Goal: Task Accomplishment & Management: Use online tool/utility

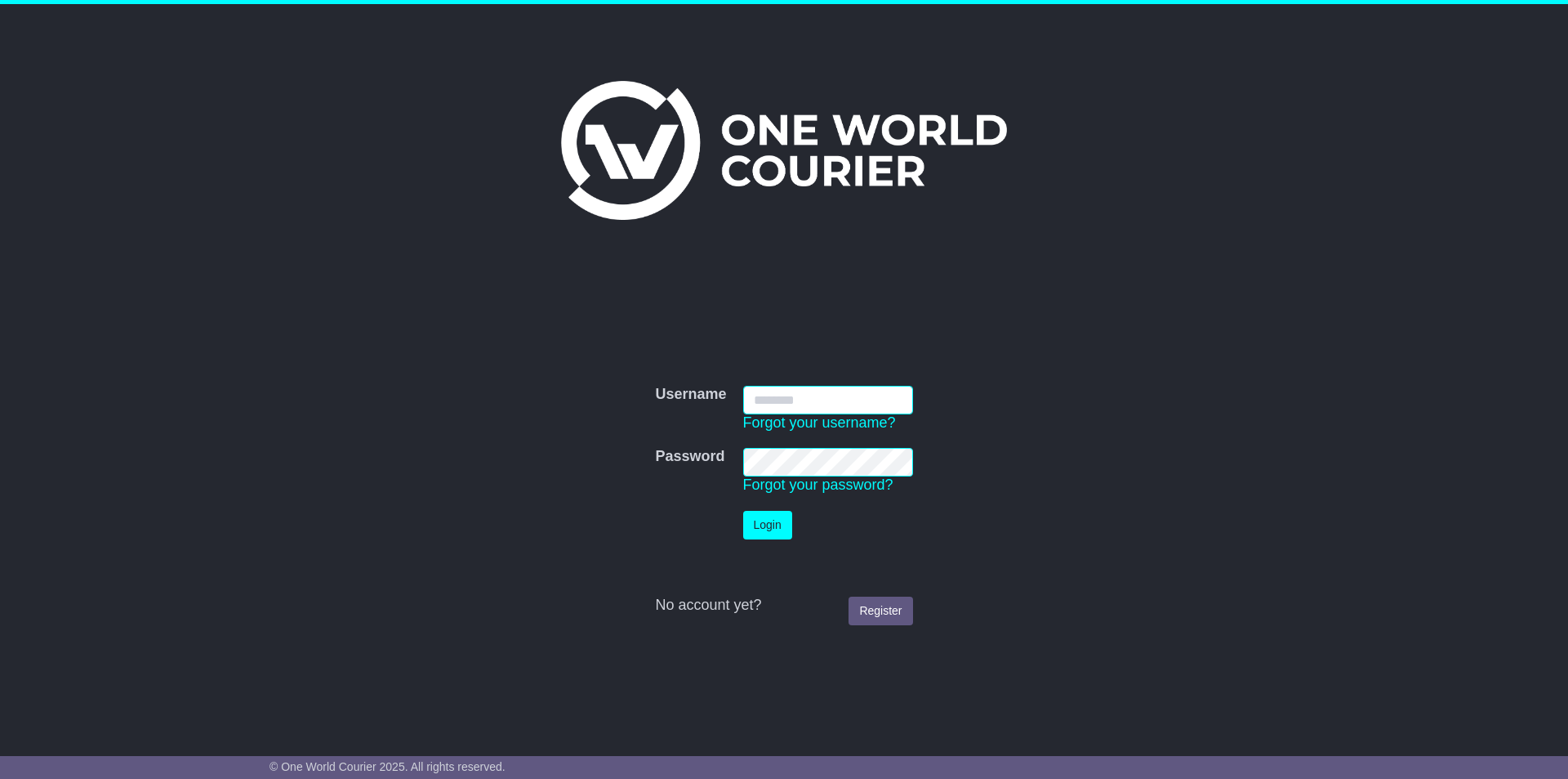
click at [829, 403] on input "Username" at bounding box center [828, 400] width 170 height 29
type input "**********"
click at [809, 446] on td "Password Forgot your password?" at bounding box center [827, 471] width 186 height 63
click at [771, 511] on button "Login" at bounding box center [768, 525] width 49 height 29
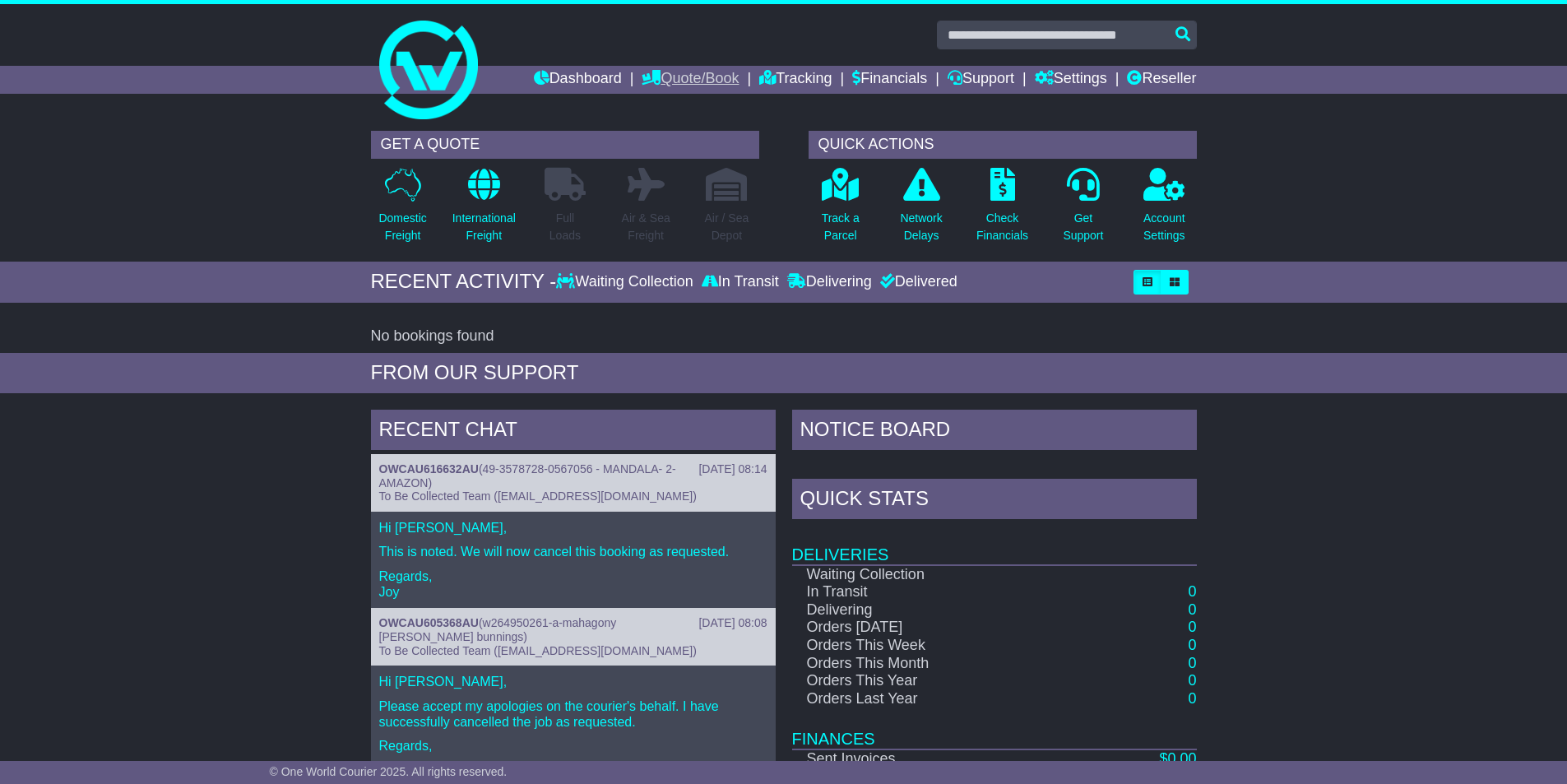
click at [708, 79] on link "Quote/Book" at bounding box center [690, 80] width 97 height 28
click at [577, 86] on link "Dashboard" at bounding box center [578, 80] width 88 height 28
click at [695, 66] on link "Quote/Book" at bounding box center [690, 80] width 97 height 28
click at [674, 105] on link "Domestic" at bounding box center [707, 108] width 130 height 18
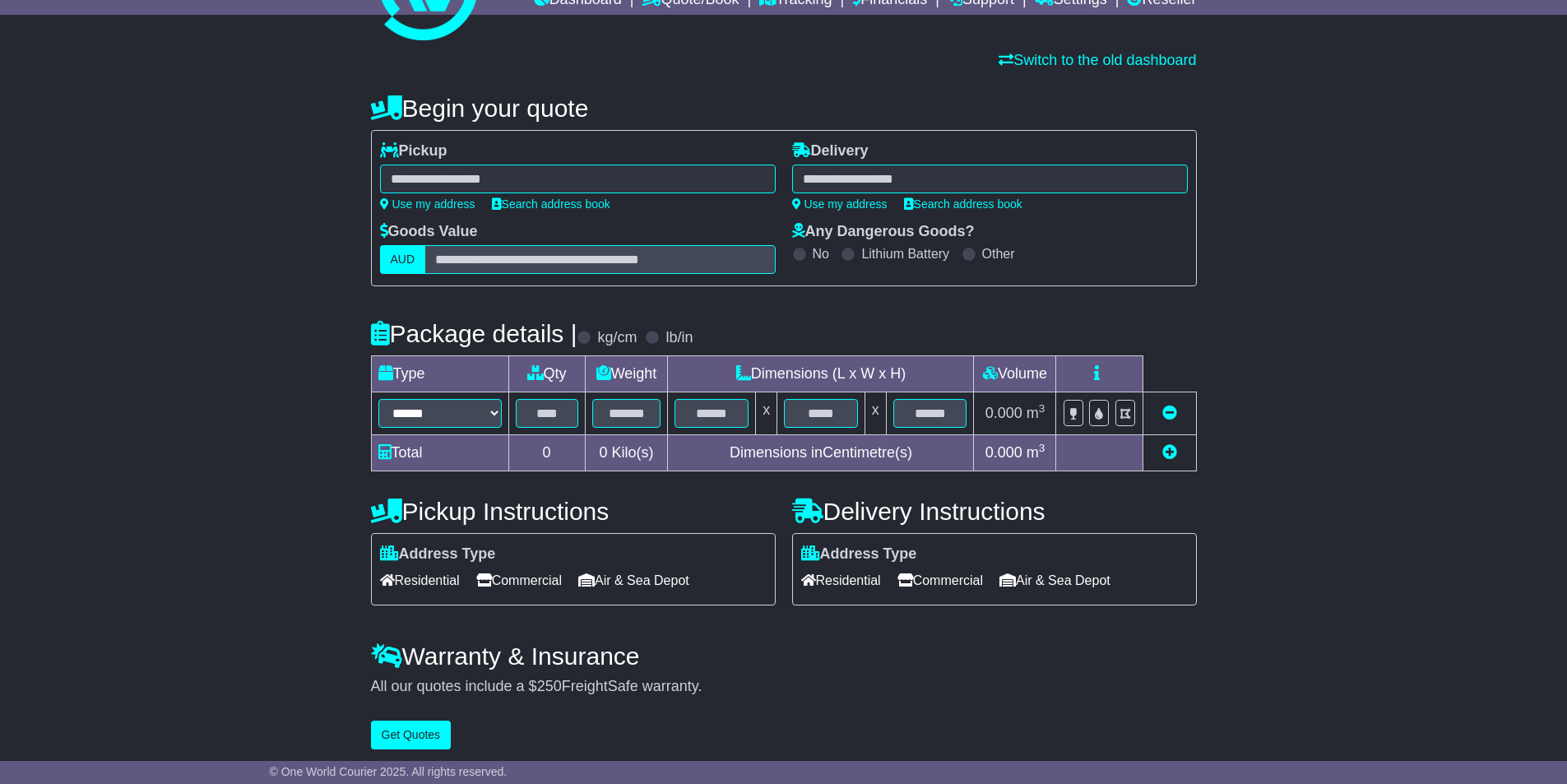
scroll to position [86, 0]
